Goal: Task Accomplishment & Management: Use online tool/utility

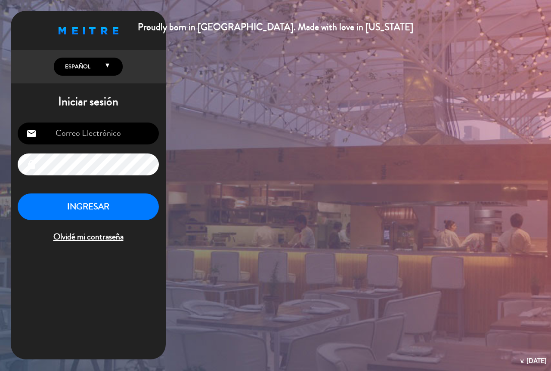
type input "[EMAIL_ADDRESS][DOMAIN_NAME]"
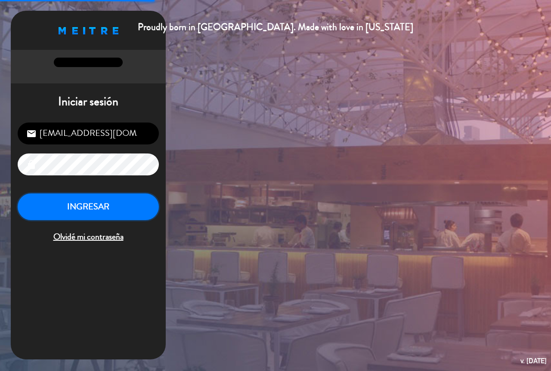
click at [142, 216] on button "INGRESAR" at bounding box center [88, 207] width 141 height 27
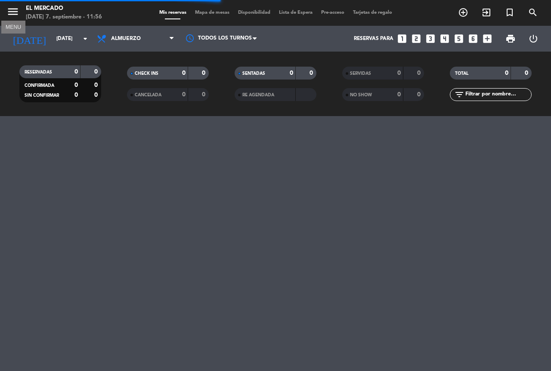
click at [9, 9] on icon "menu" at bounding box center [12, 11] width 13 height 13
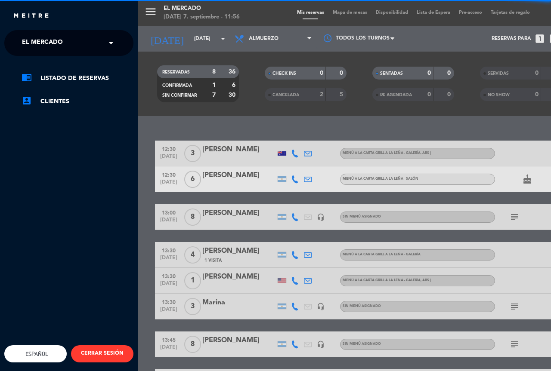
click at [24, 40] on span "El Mercado" at bounding box center [42, 43] width 41 height 18
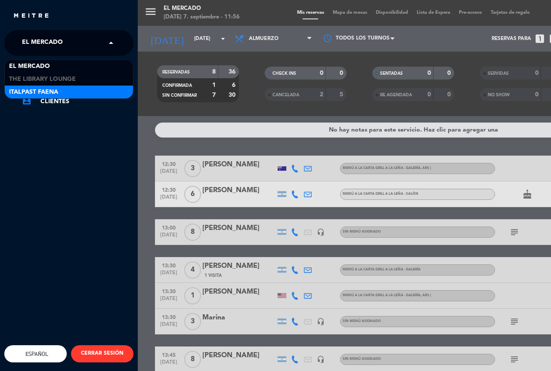
click at [43, 92] on span "Italpast Faena" at bounding box center [33, 92] width 49 height 10
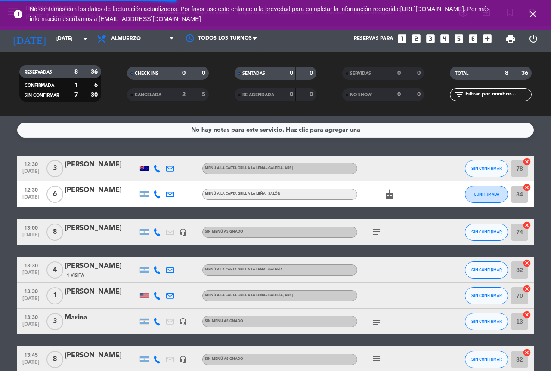
click at [536, 15] on icon "close" at bounding box center [532, 14] width 10 height 10
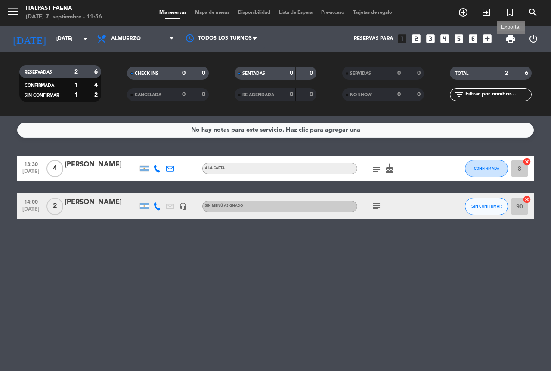
click at [507, 36] on span "print" at bounding box center [510, 39] width 10 height 10
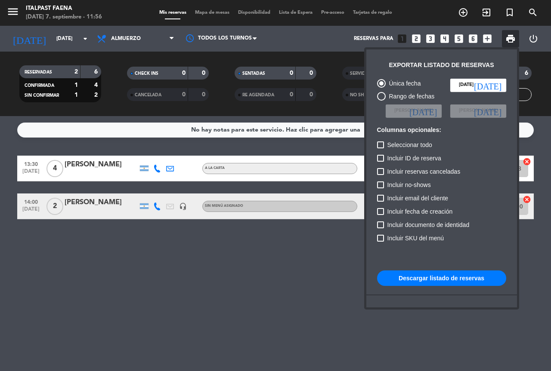
click at [415, 278] on button "Descargar listado de reservas" at bounding box center [441, 278] width 129 height 15
